Goal: Information Seeking & Learning: Find specific fact

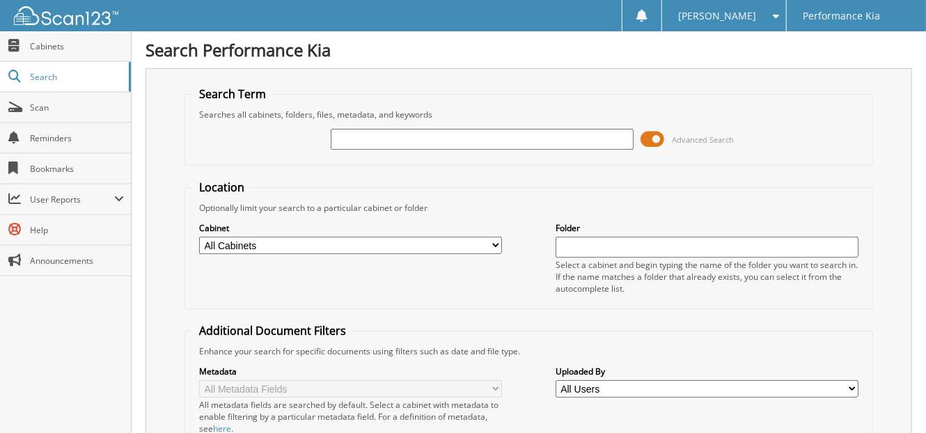
click at [356, 137] on input "text" at bounding box center [482, 139] width 303 height 21
type input "2614278"
click at [377, 136] on input "2614278" at bounding box center [482, 139] width 303 height 21
type input "2614021"
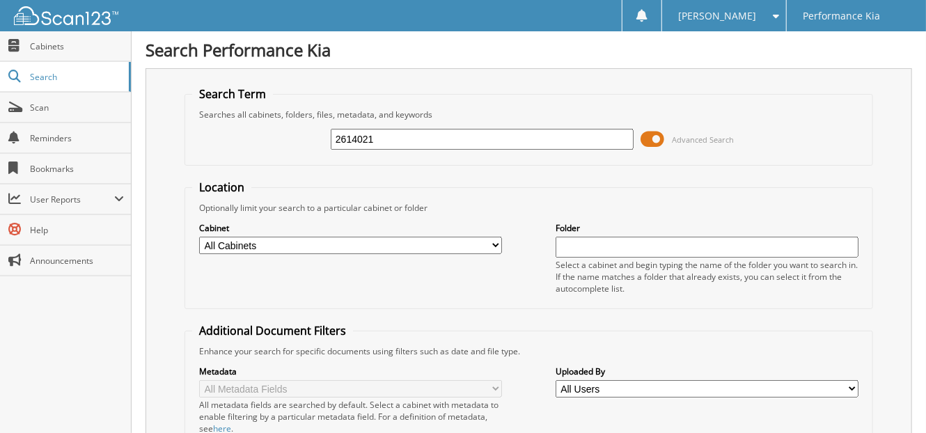
click at [376, 139] on input "2614021" at bounding box center [482, 139] width 303 height 21
type input "2614025"
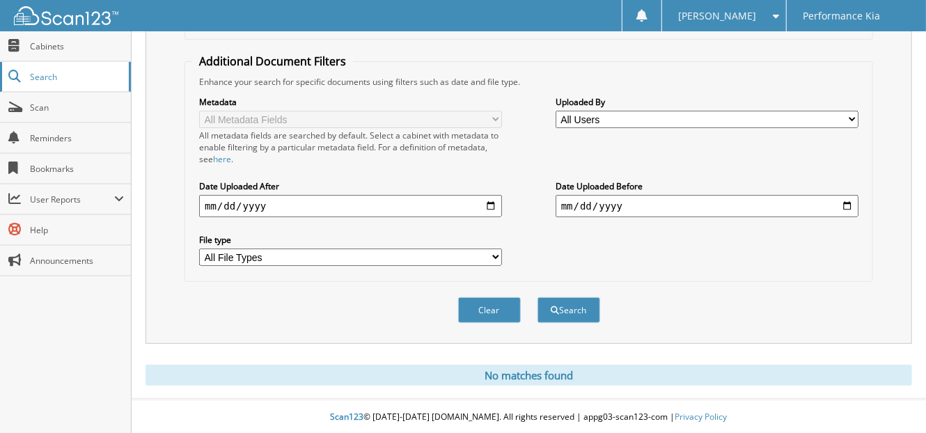
click at [55, 74] on span "Search" at bounding box center [76, 77] width 92 height 12
